Goal: Use online tool/utility: Utilize a website feature to perform a specific function

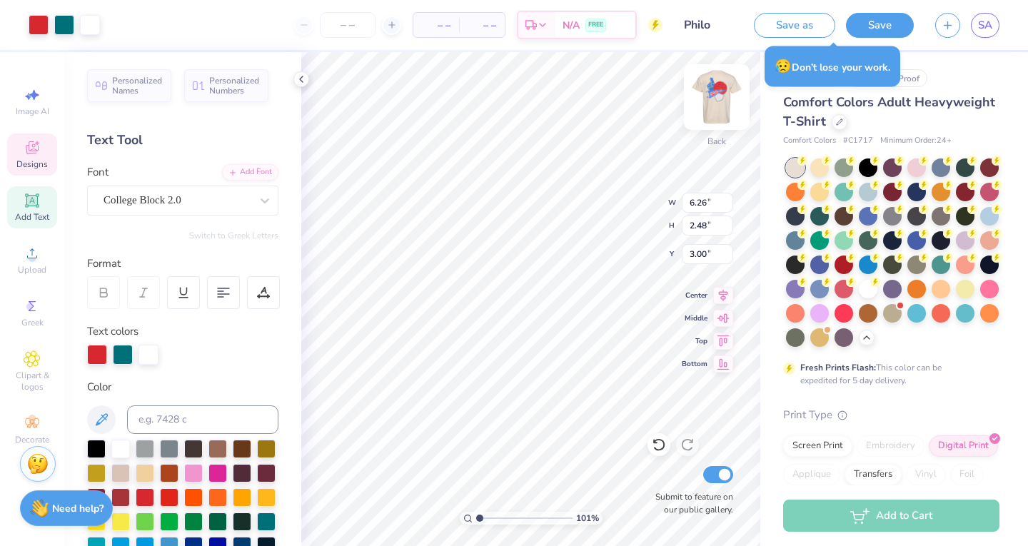
click at [705, 108] on img at bounding box center [716, 97] width 57 height 57
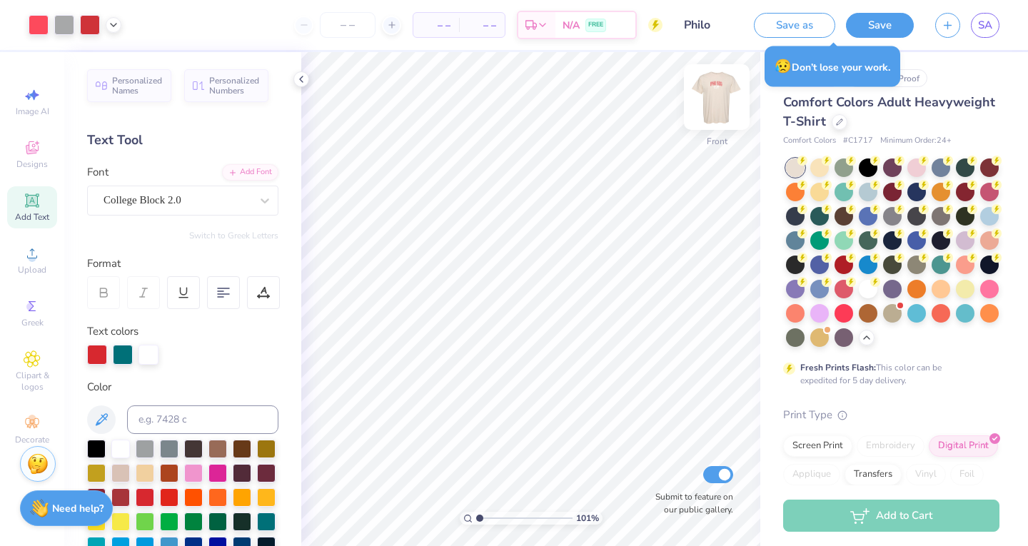
click at [719, 98] on img at bounding box center [716, 97] width 57 height 57
type input "1.00718344596537"
click at [109, 413] on icon at bounding box center [101, 419] width 17 height 17
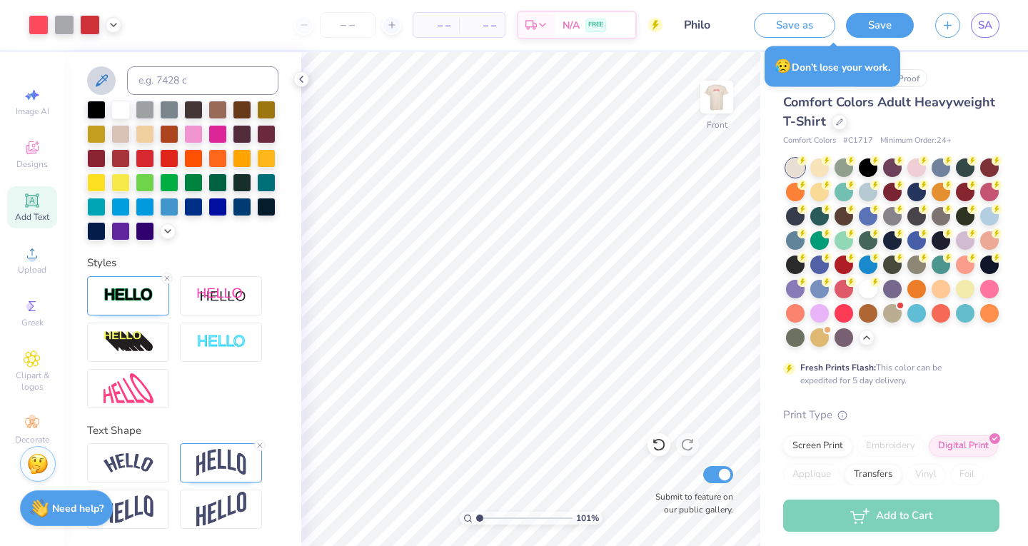
scroll to position [181, 0]
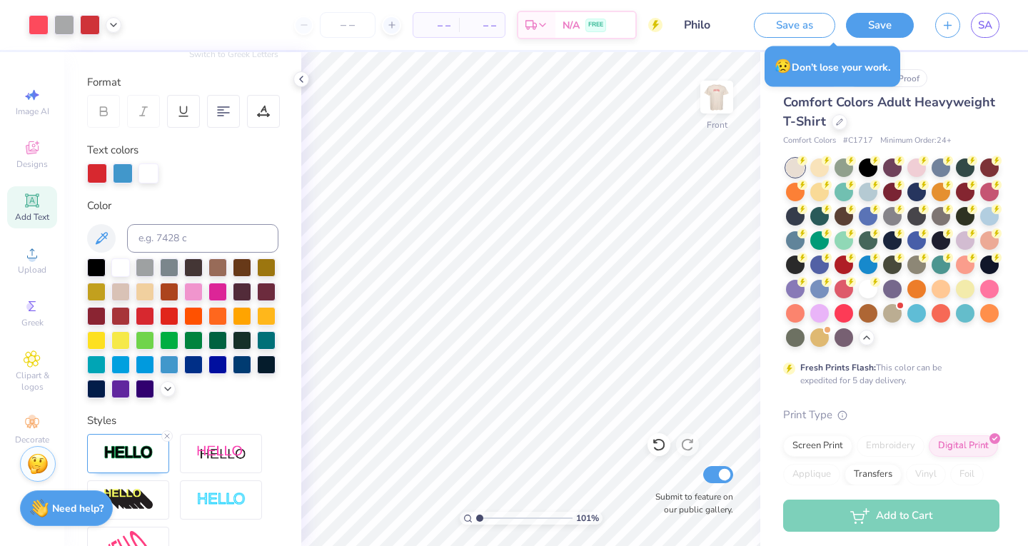
click at [102, 236] on icon at bounding box center [102, 238] width 12 height 12
type input "1.00718344596537"
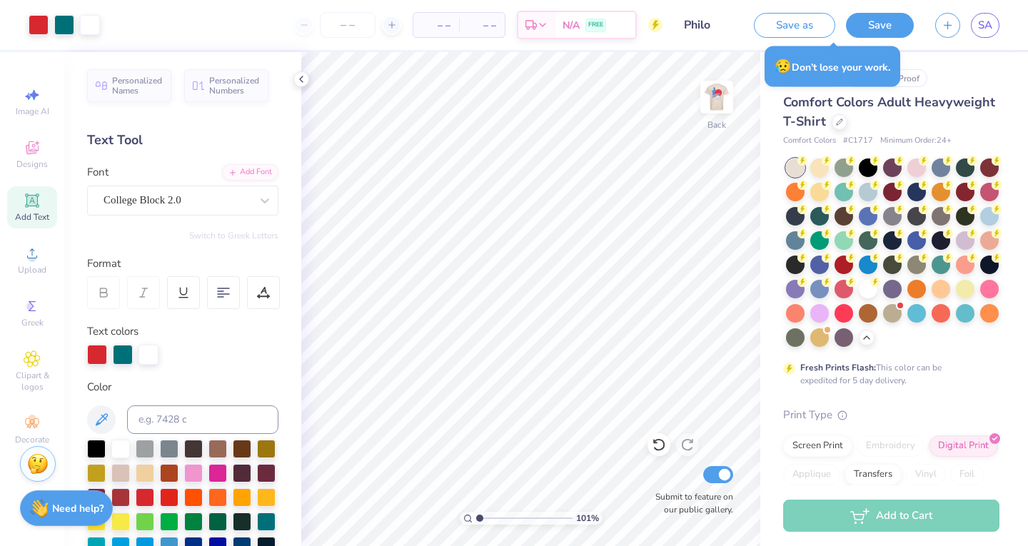
type input "1.00718344596537"
